Goal: Information Seeking & Learning: Learn about a topic

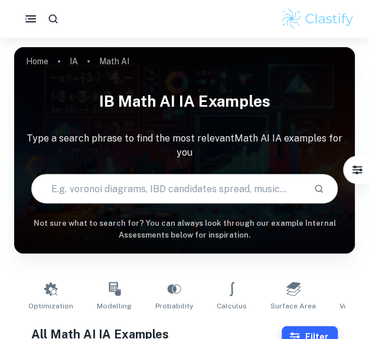
type input "Math AI"
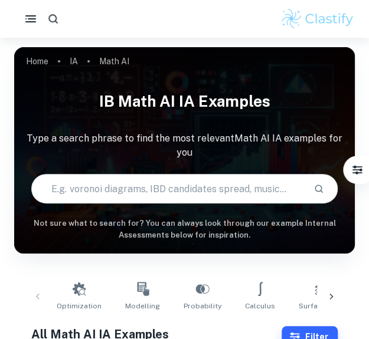
click at [55, 17] on icon "button" at bounding box center [52, 18] width 9 height 9
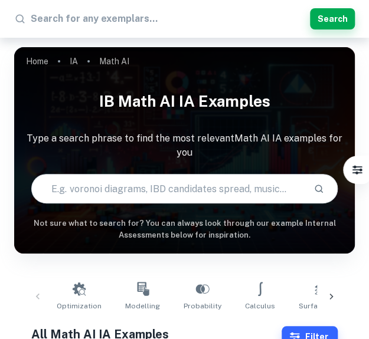
click at [135, 185] on input "text" at bounding box center [168, 188] width 272 height 33
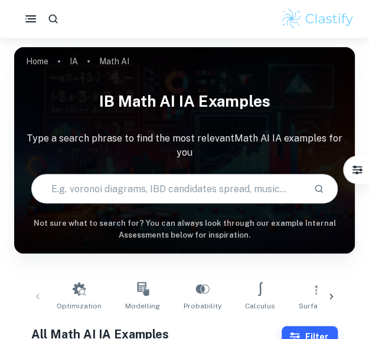
click at [135, 185] on input "text" at bounding box center [168, 188] width 272 height 33
type input "g"
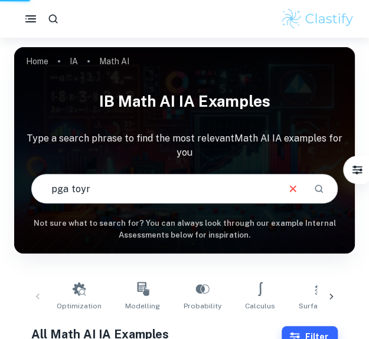
click at [135, 185] on input "pga toyr" at bounding box center [154, 188] width 245 height 33
type input "pga tour"
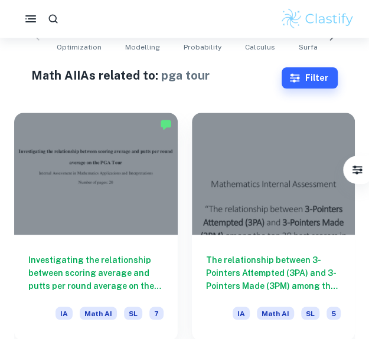
scroll to position [258, 0]
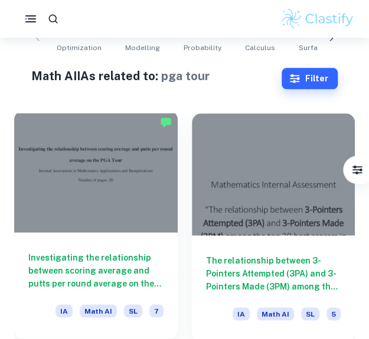
click at [64, 197] on div at bounding box center [95, 171] width 163 height 122
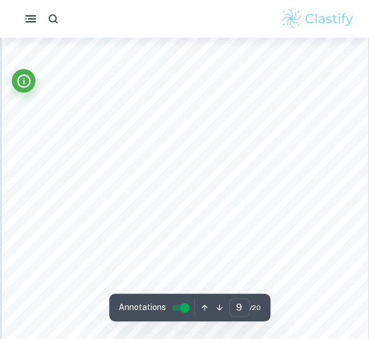
scroll to position [4432, 0]
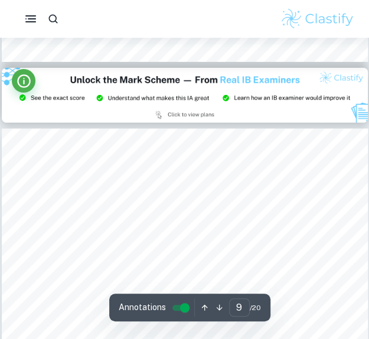
type input "8"
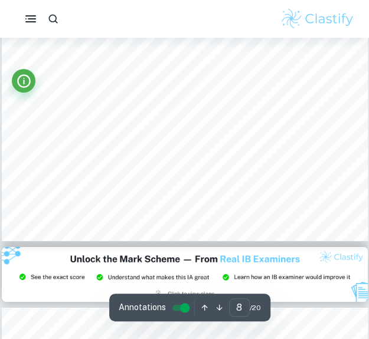
scroll to position [4108, 0]
